Goal: Information Seeking & Learning: Stay updated

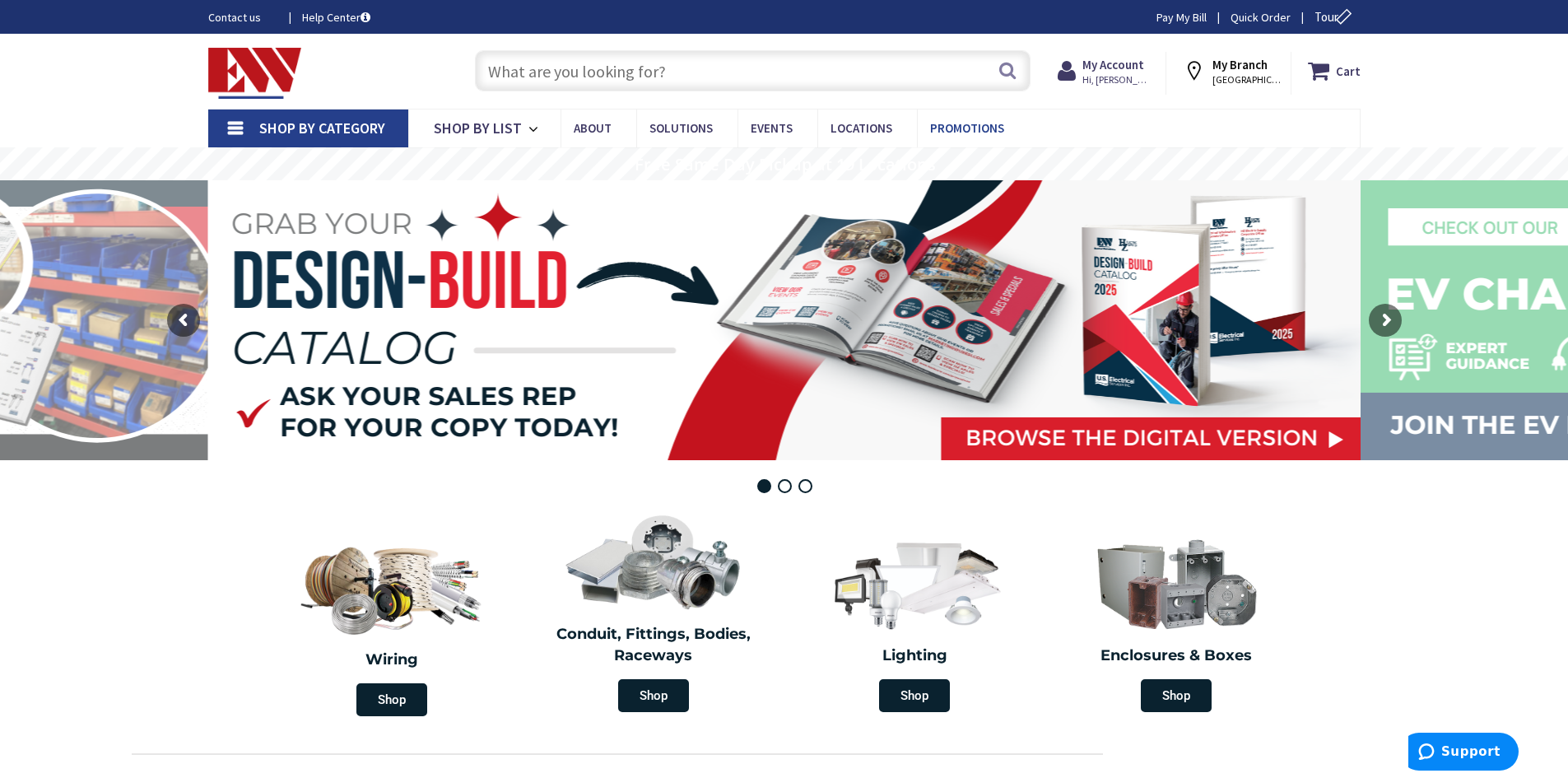
click at [956, 127] on span "Promotions" at bounding box center [967, 128] width 74 height 16
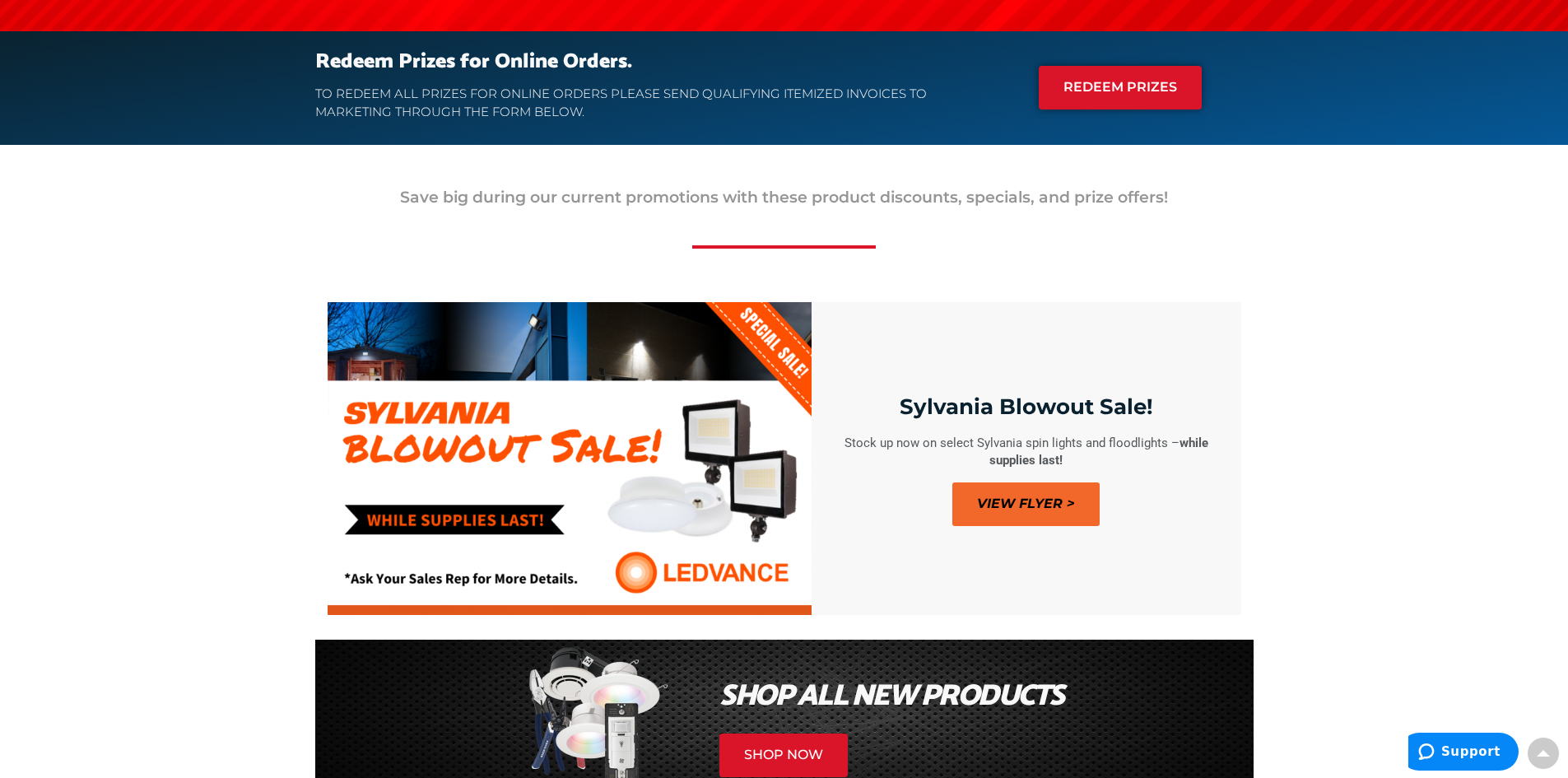
scroll to position [493, 0]
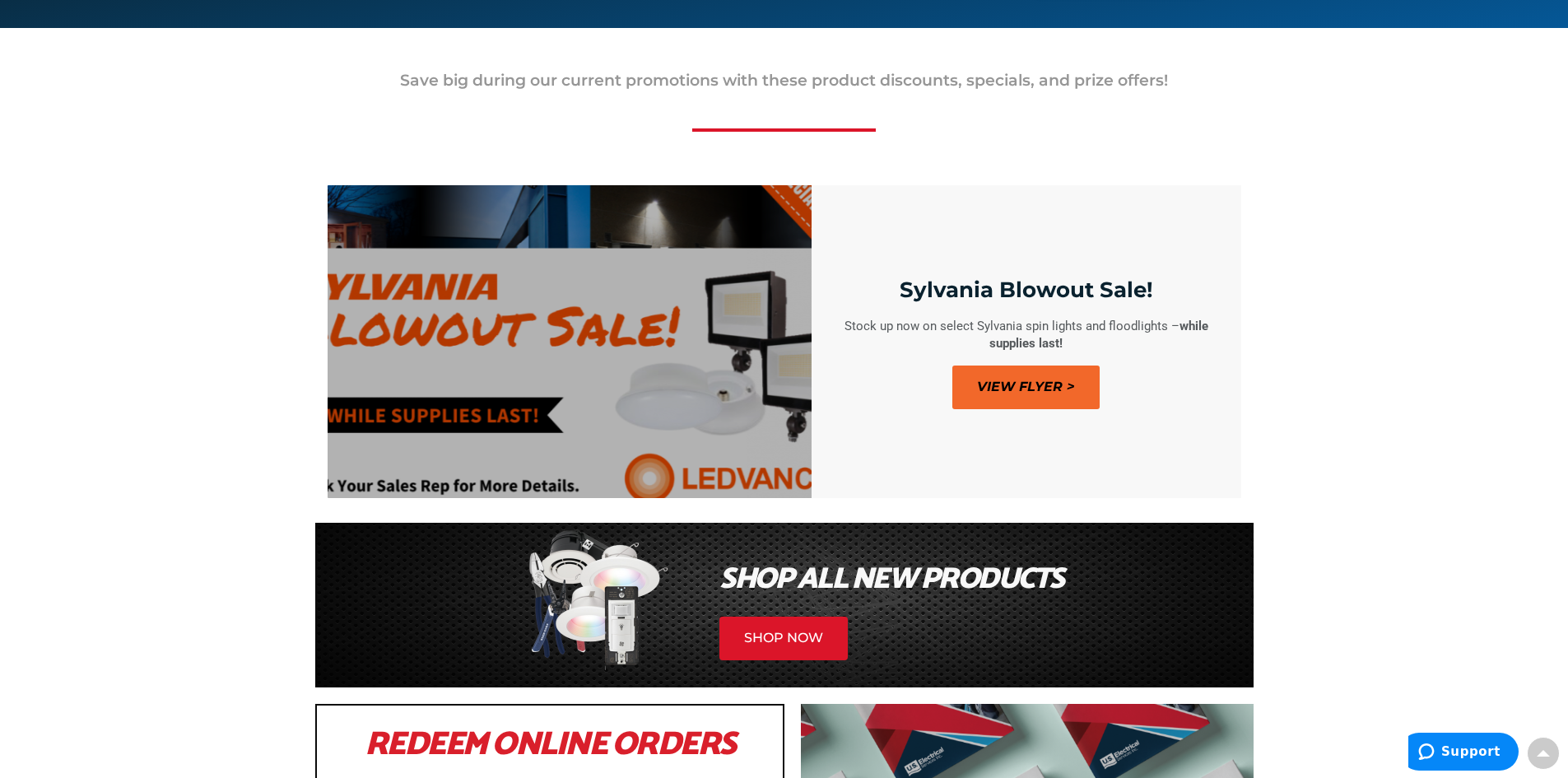
click at [1008, 393] on span "View Flyer >" at bounding box center [1026, 387] width 148 height 43
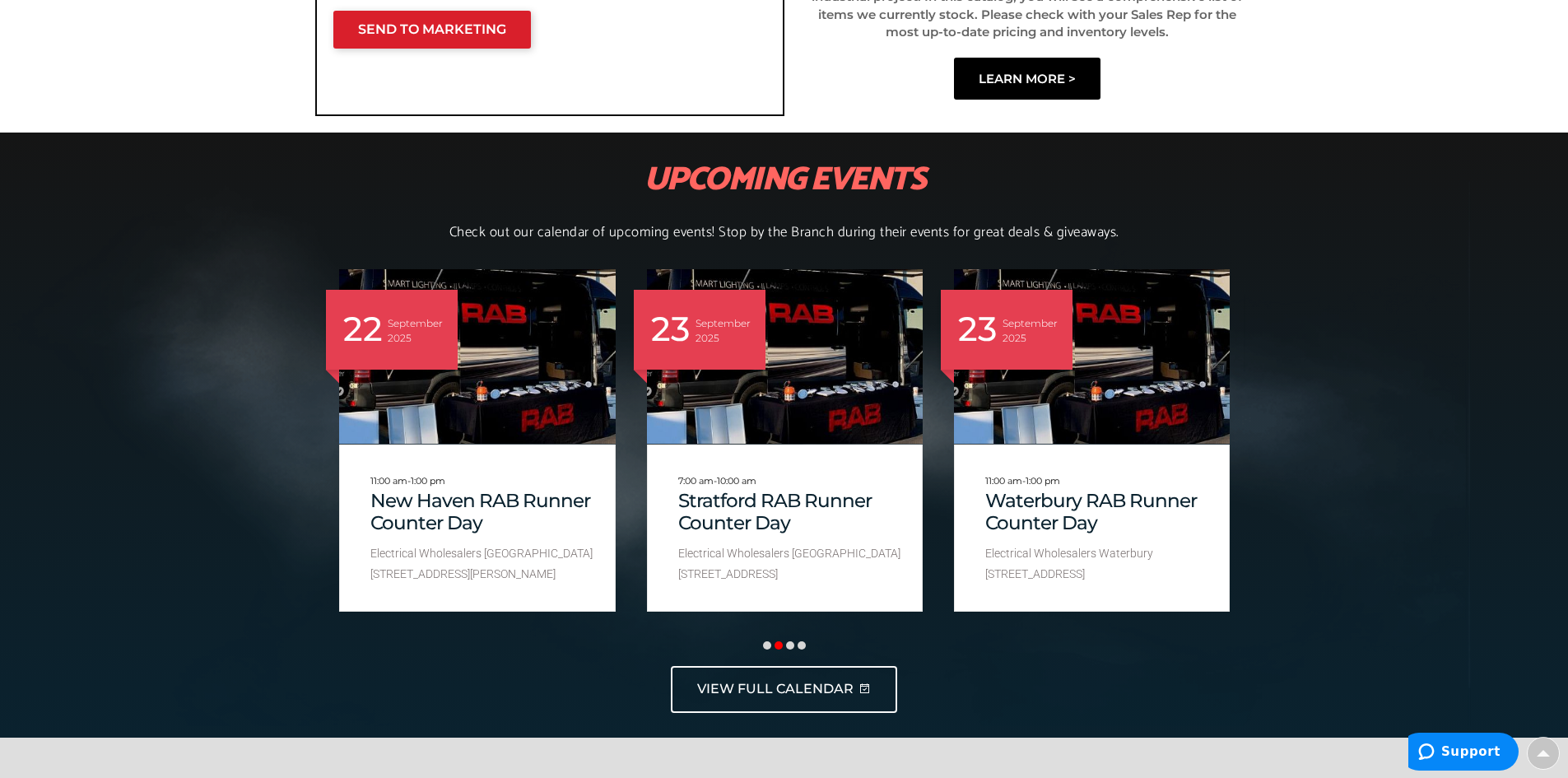
scroll to position [1728, 0]
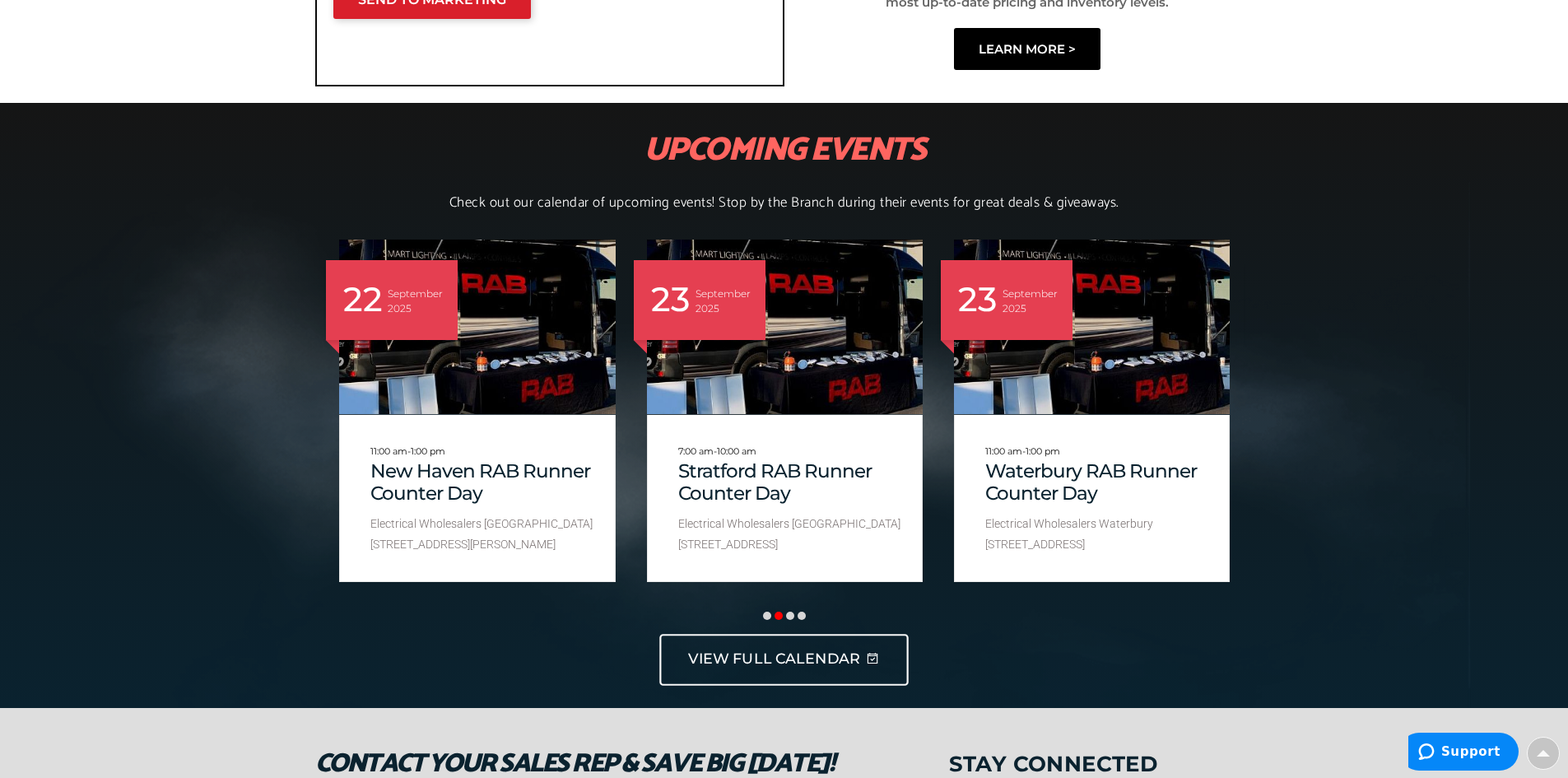
click at [751, 657] on span "VIEW FULL CALENDAR" at bounding box center [775, 660] width 172 height 21
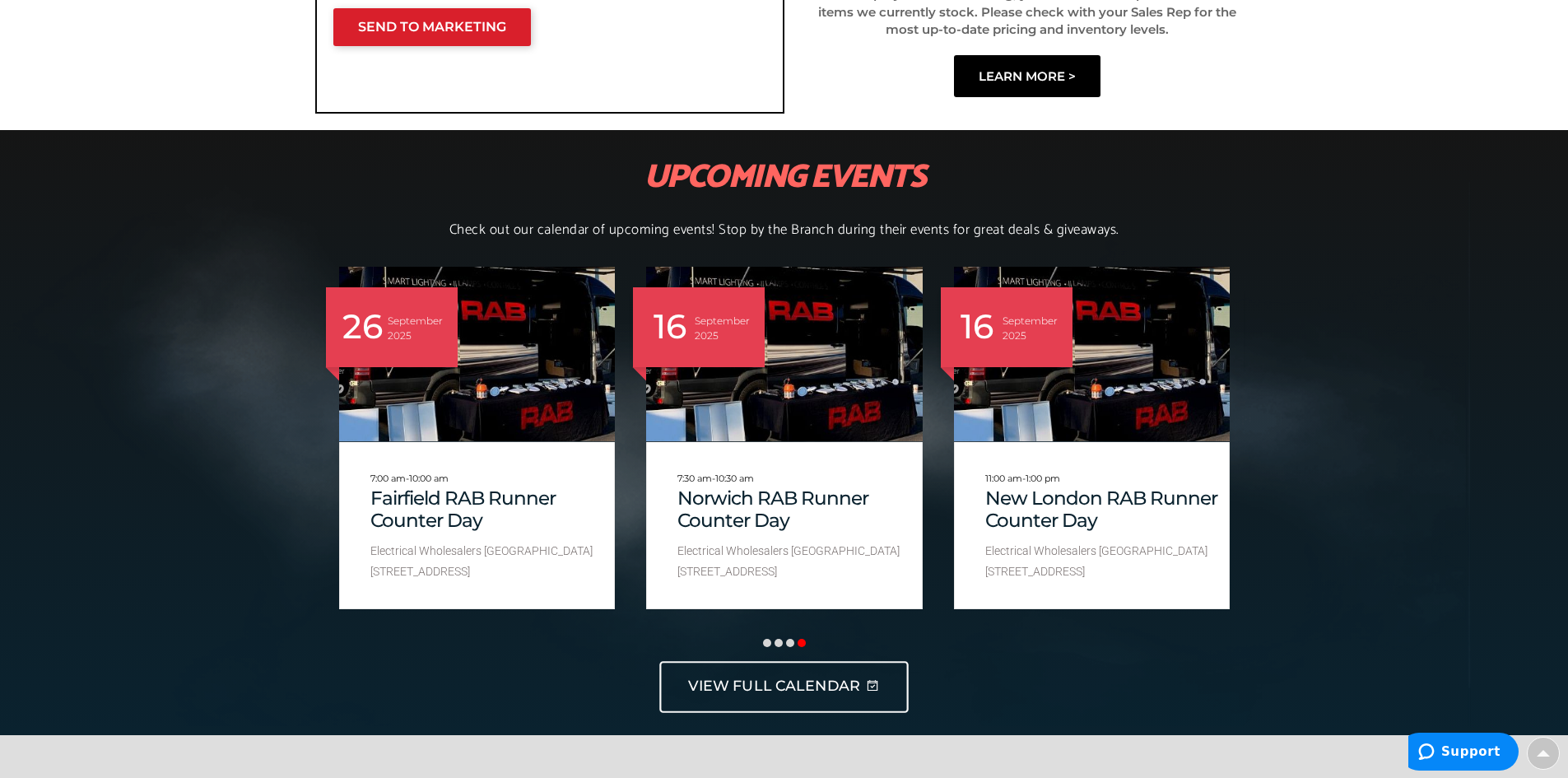
scroll to position [1564, 0]
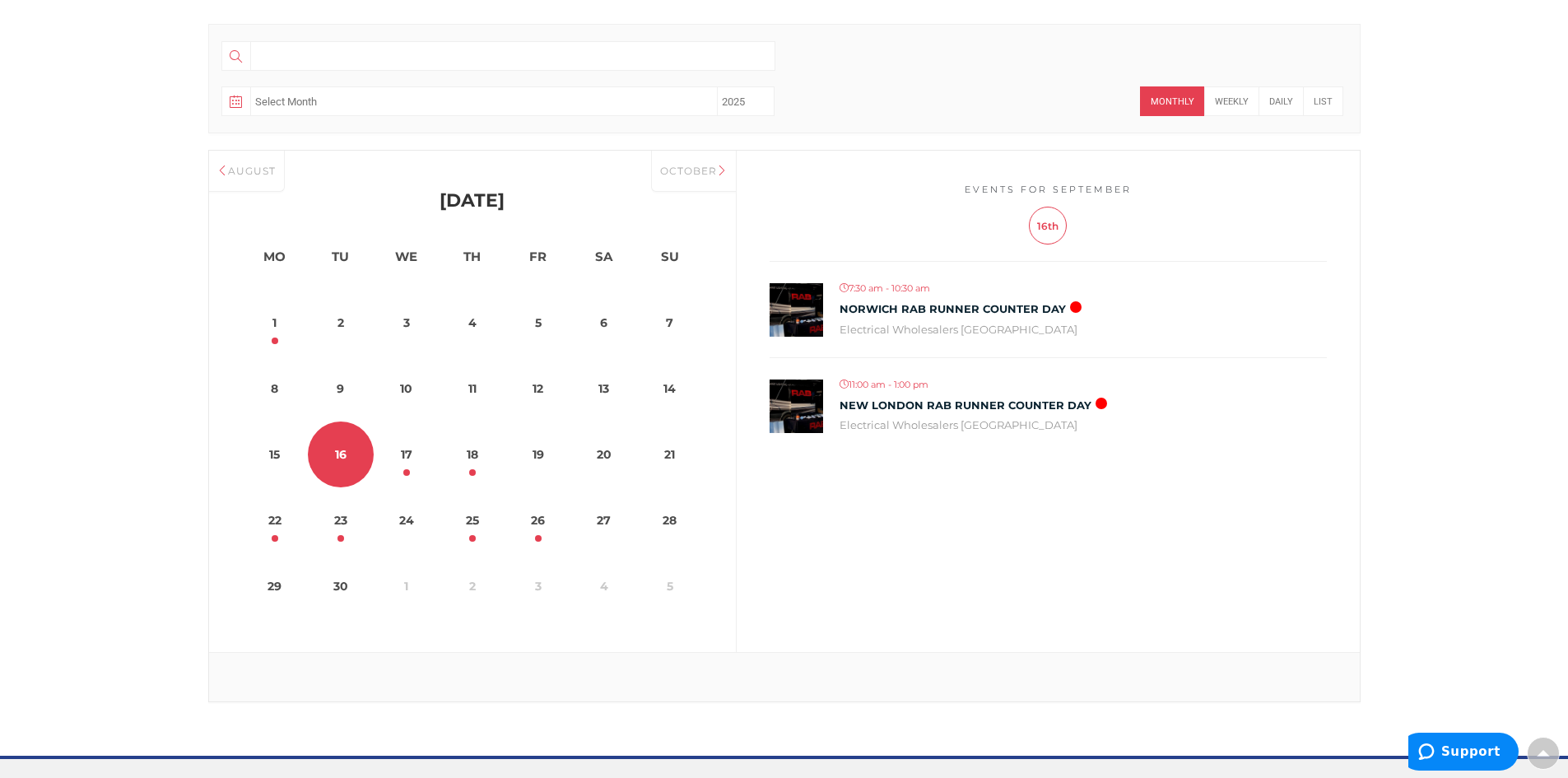
scroll to position [576, 0]
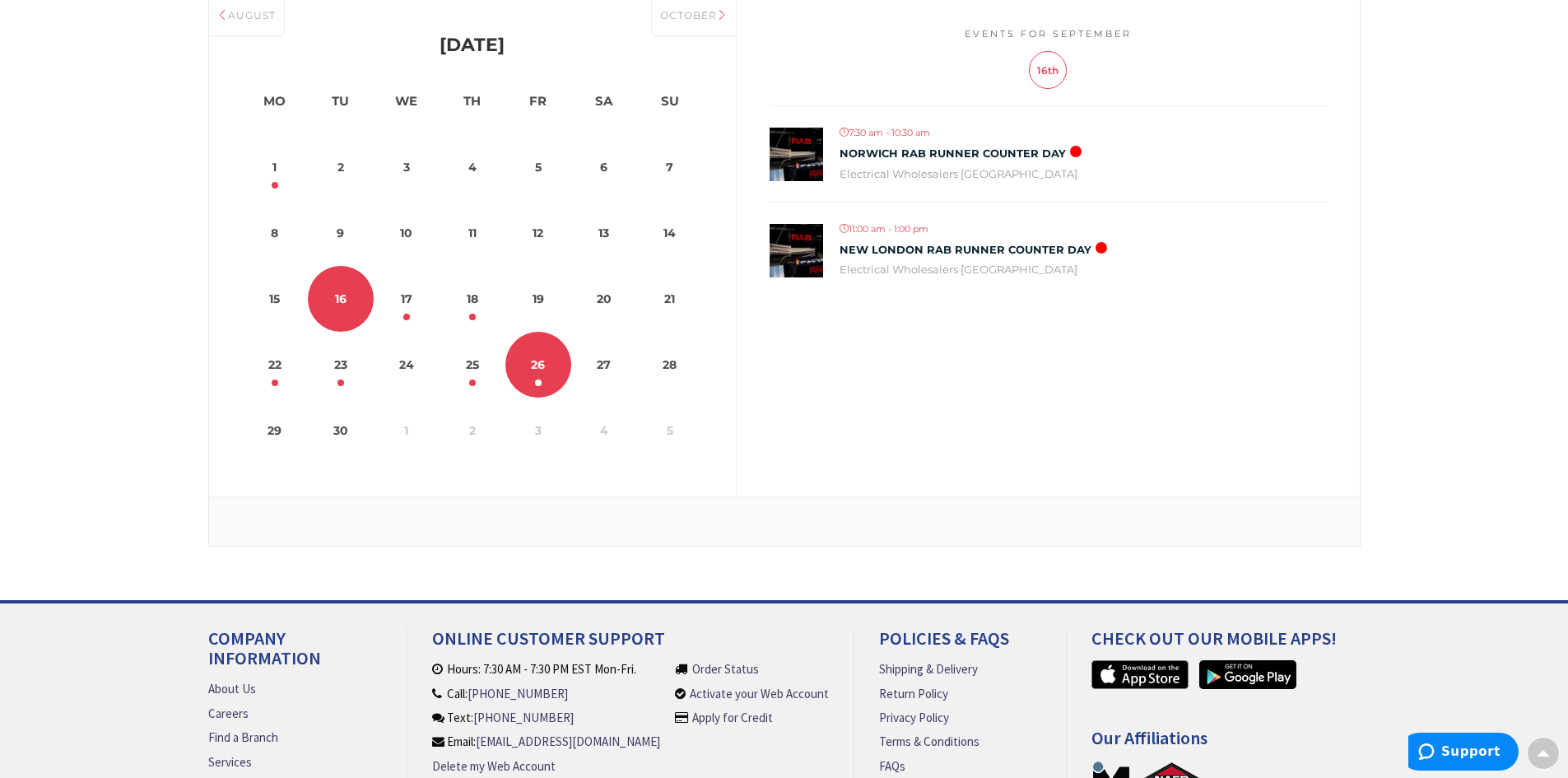
click at [535, 370] on link "26" at bounding box center [538, 365] width 66 height 66
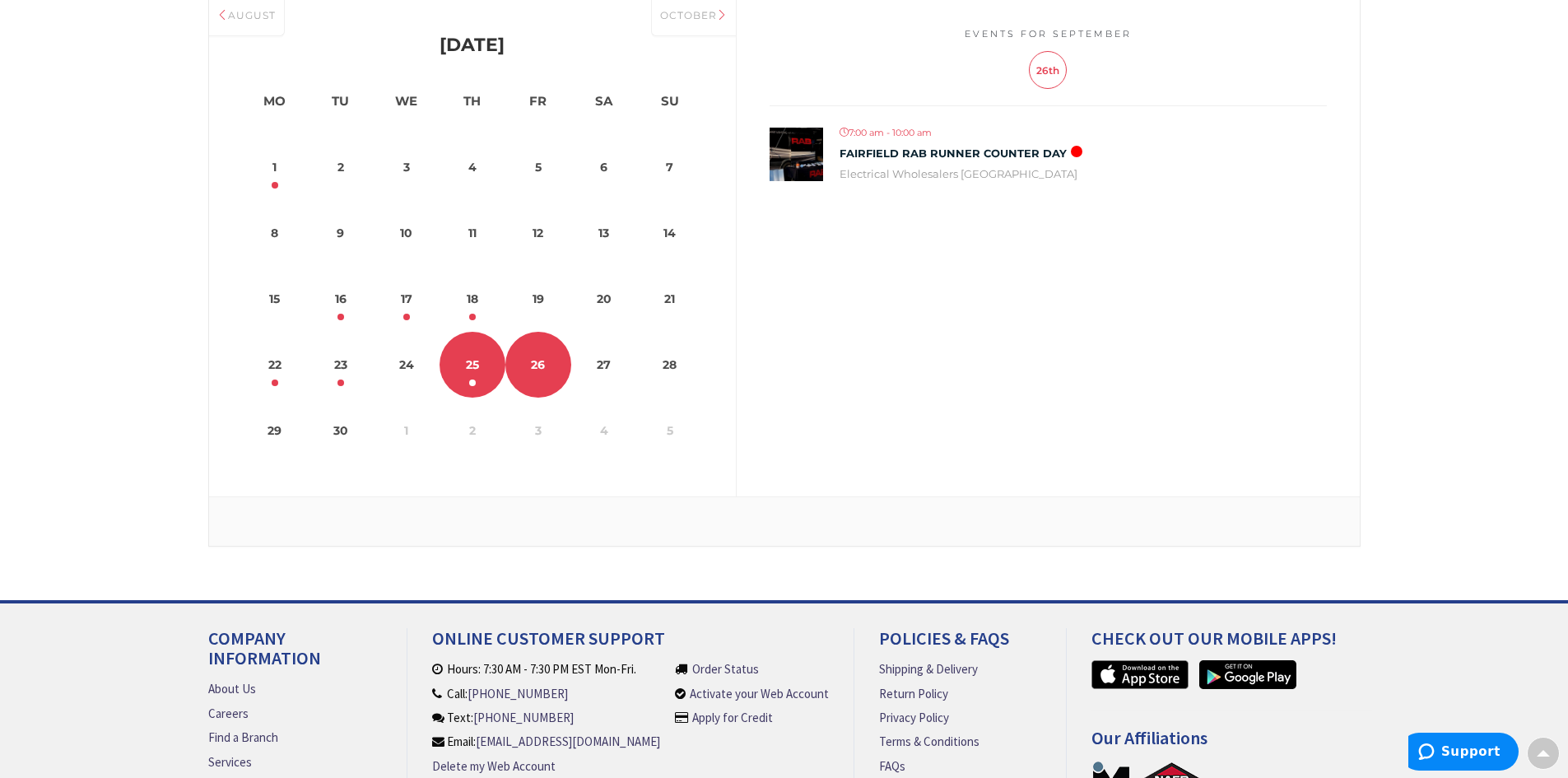
click at [476, 370] on link "25" at bounding box center [473, 365] width 66 height 66
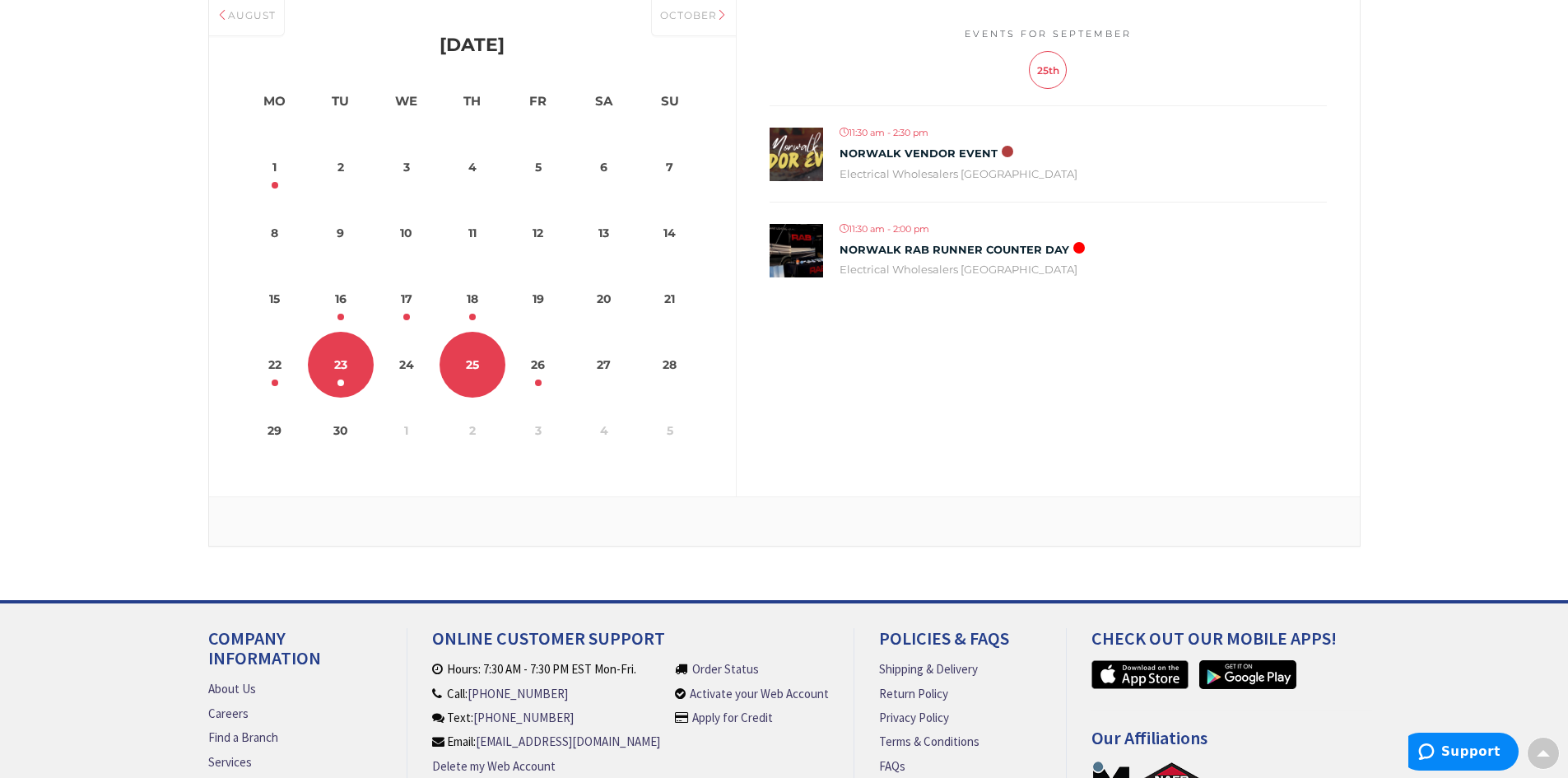
click at [338, 374] on link "23" at bounding box center [341, 365] width 66 height 66
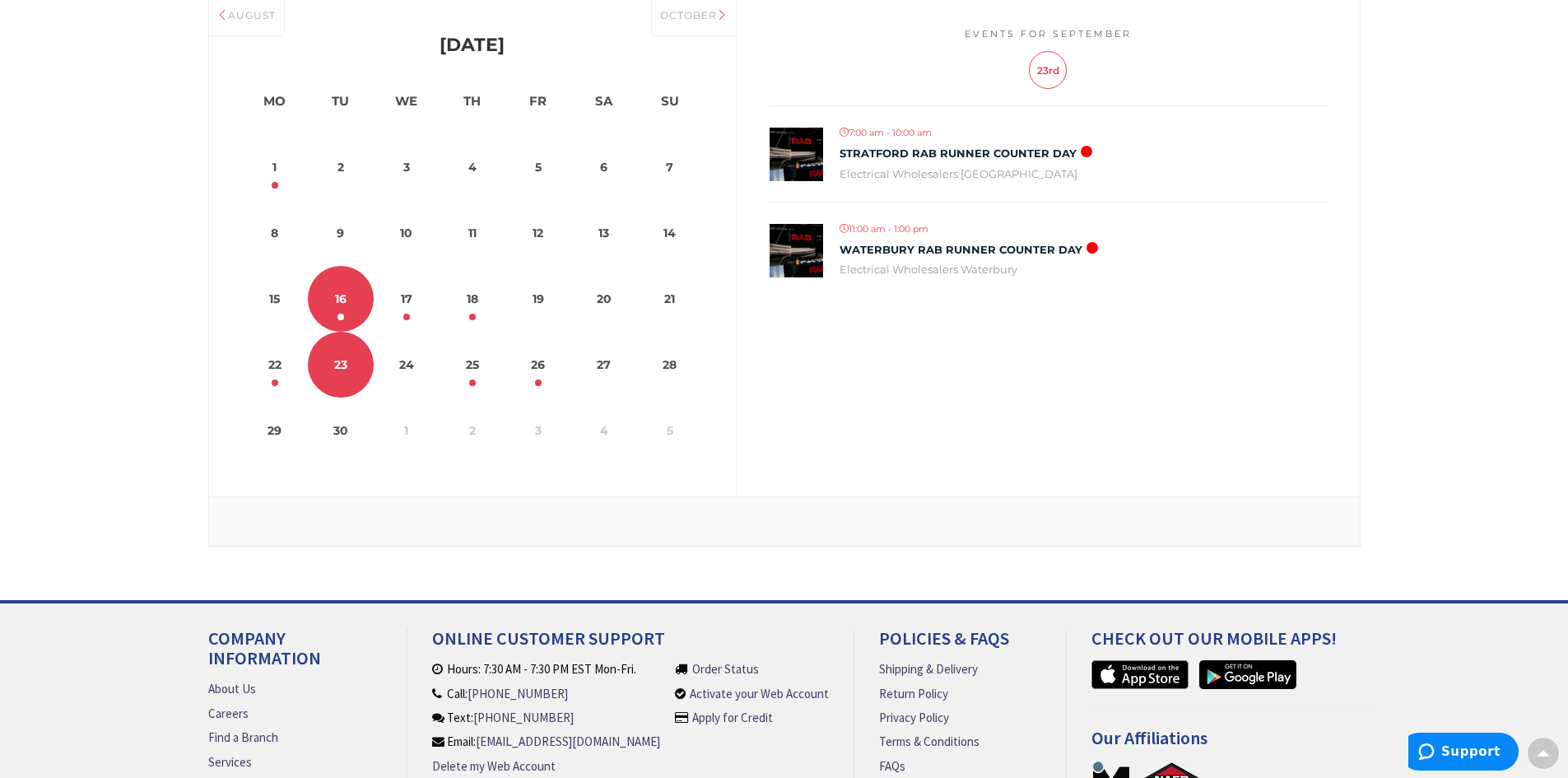
click at [344, 300] on link "16" at bounding box center [341, 299] width 66 height 66
click at [480, 311] on link "18" at bounding box center [473, 299] width 66 height 66
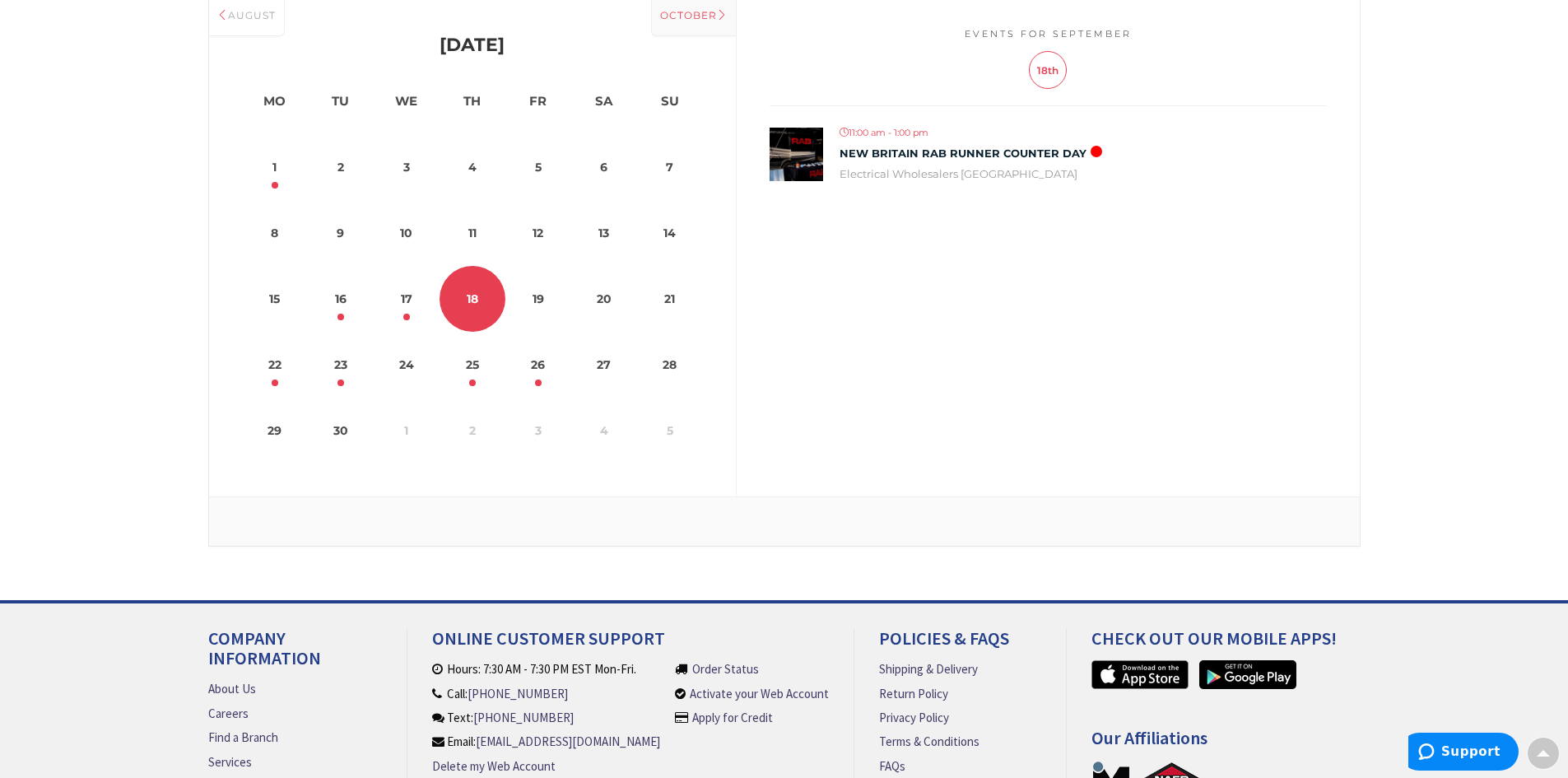
click at [673, 8] on div "October" at bounding box center [694, 16] width 85 height 42
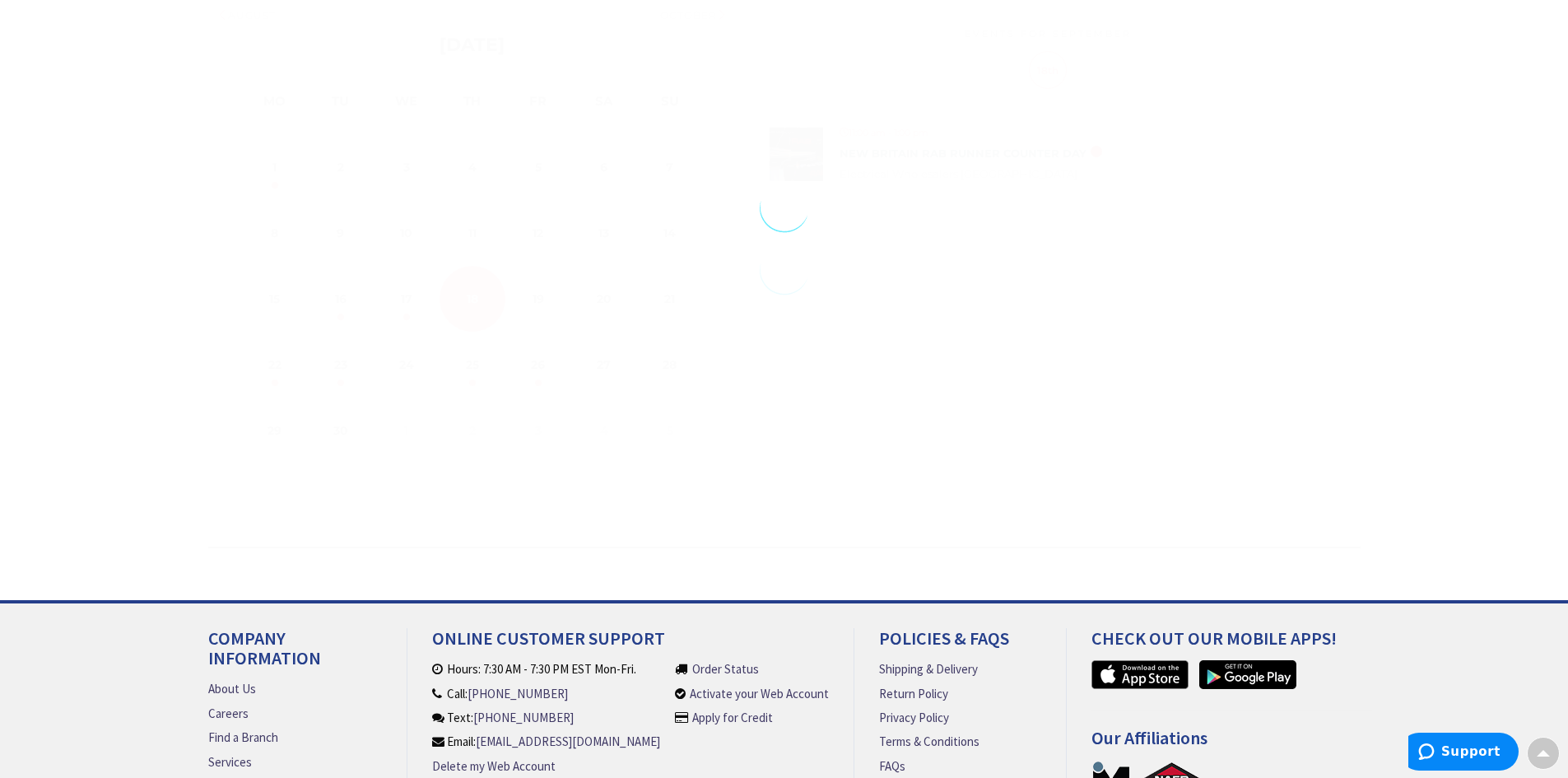
select select "10"
